Goal: Information Seeking & Learning: Understand process/instructions

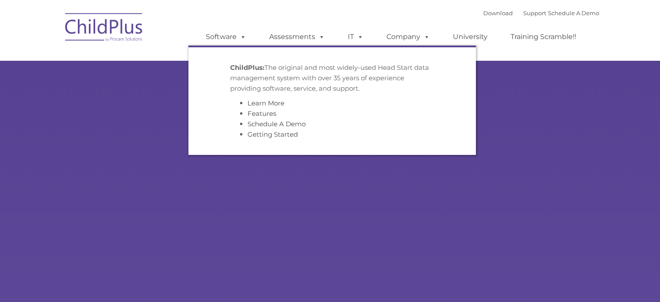
select select "MEDIUM"
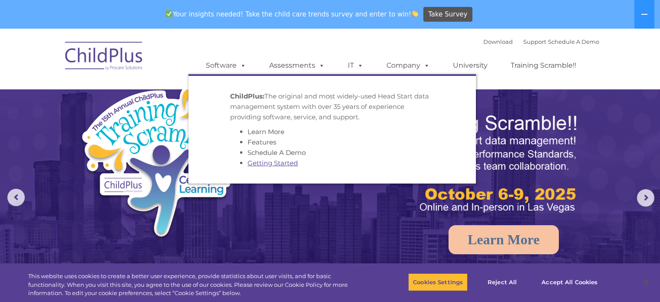
click at [262, 164] on link "Getting Started" at bounding box center [273, 163] width 50 height 8
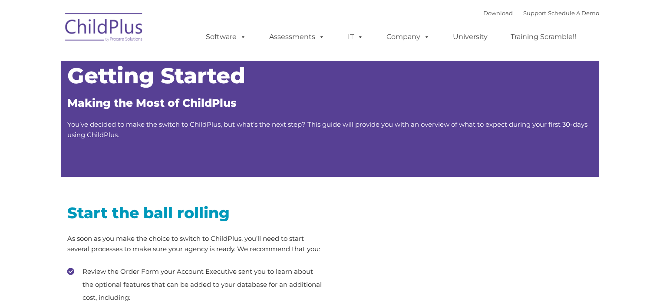
type input ""
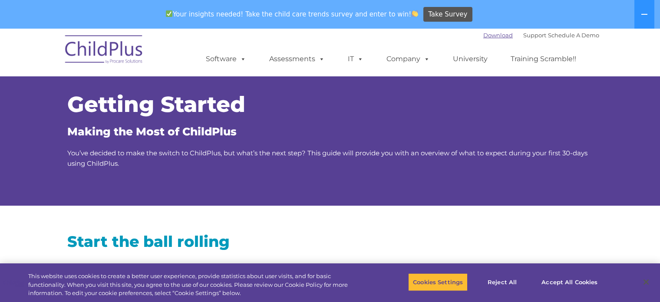
click at [492, 33] on link "Download" at bounding box center [499, 35] width 30 height 7
